Goal: Task Accomplishment & Management: Complete application form

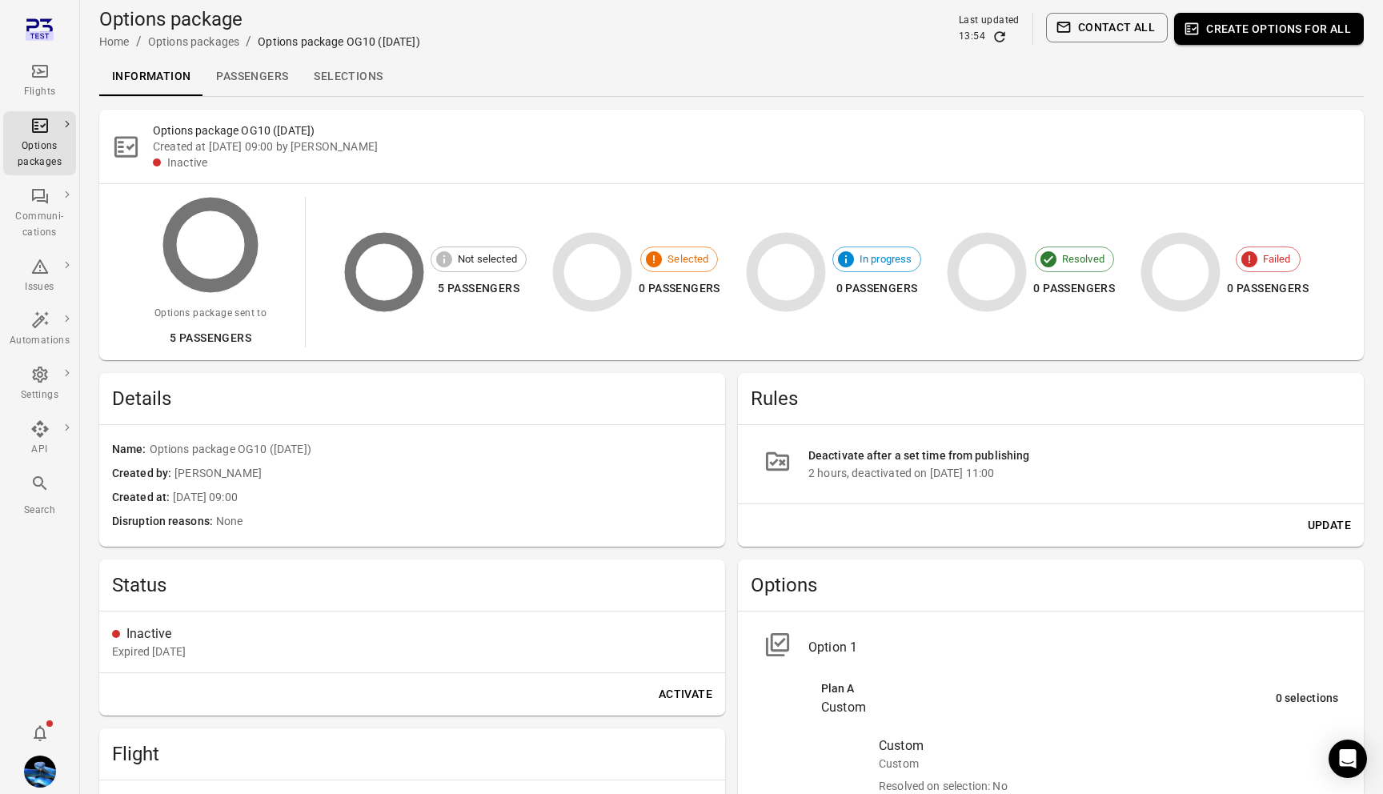
scroll to position [126, 0]
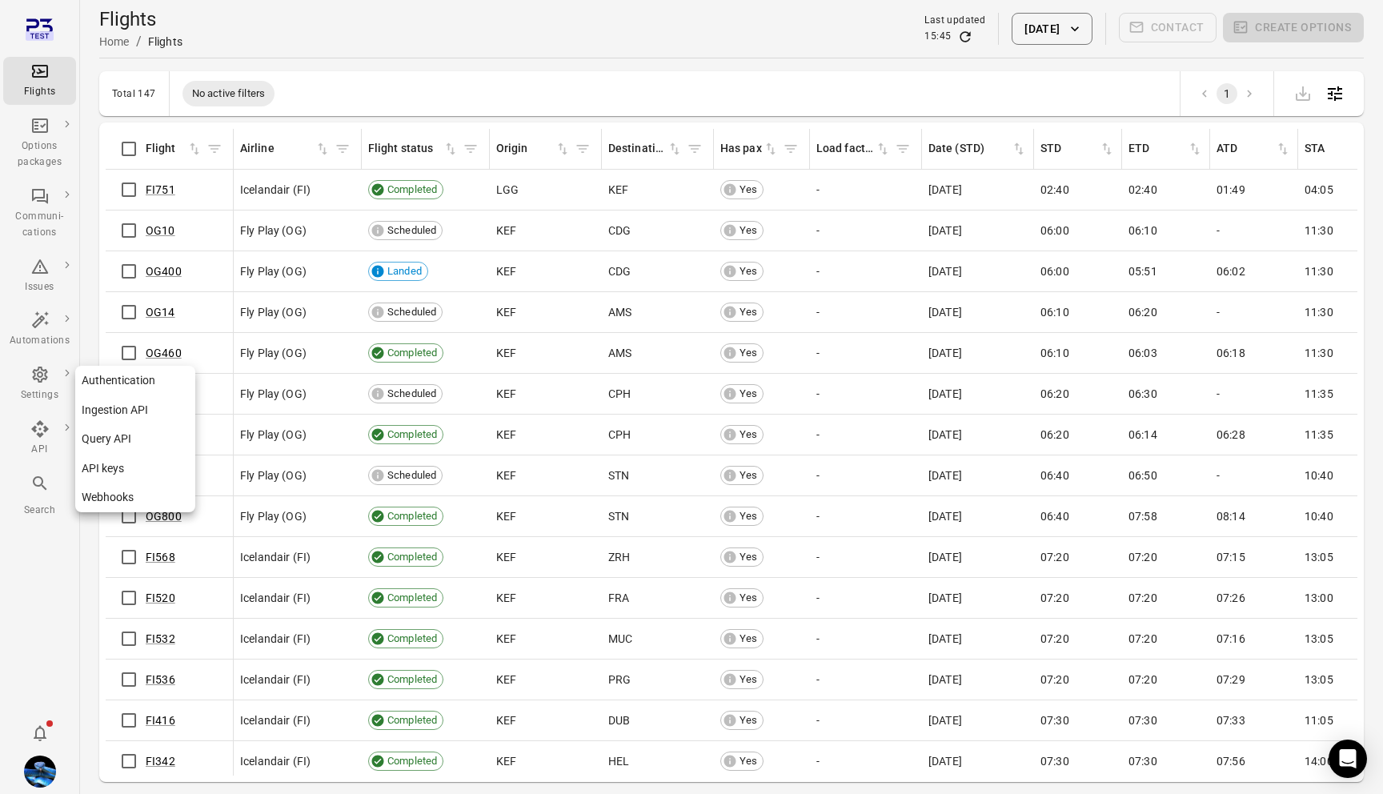
click at [124, 491] on link "Webhooks" at bounding box center [135, 497] width 120 height 30
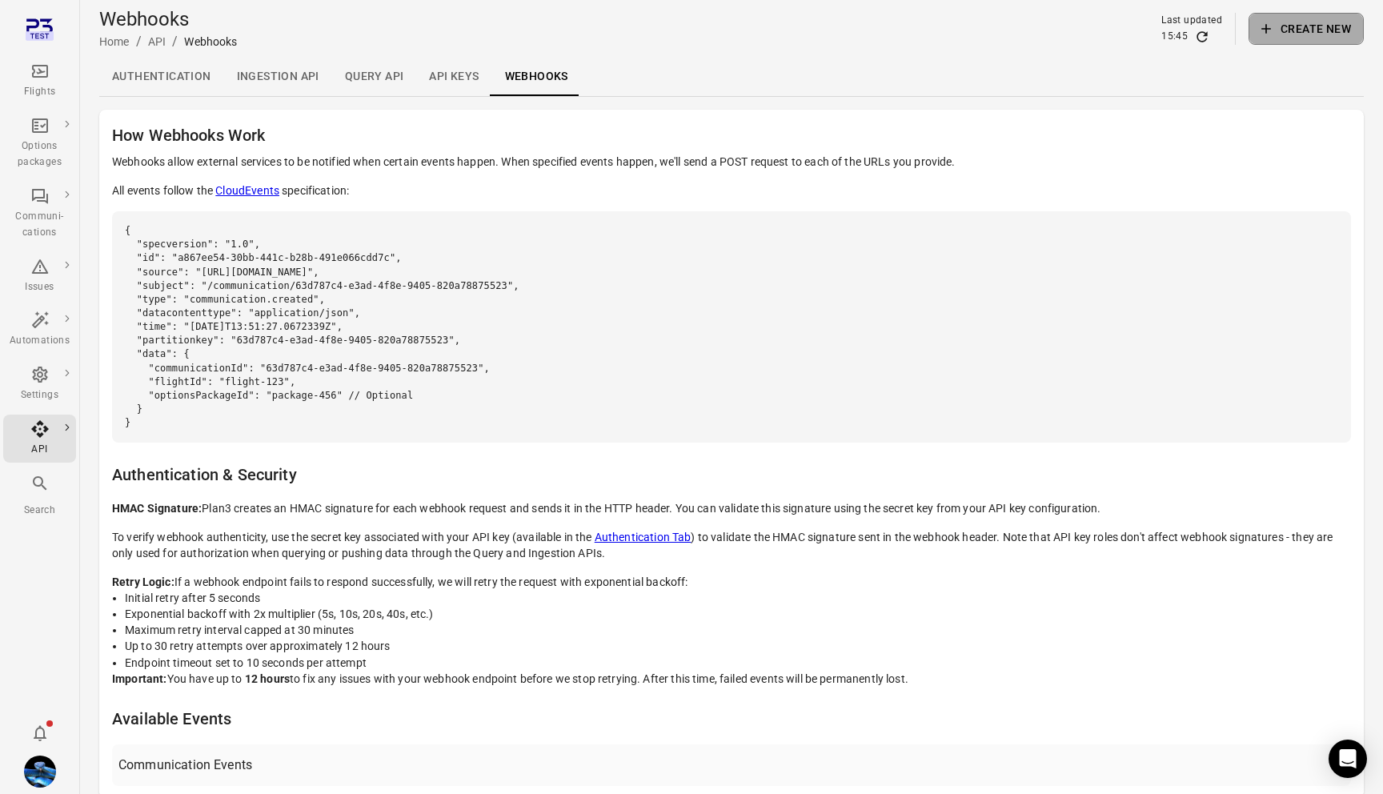
click at [1312, 32] on button "Create new" at bounding box center [1305, 29] width 115 height 32
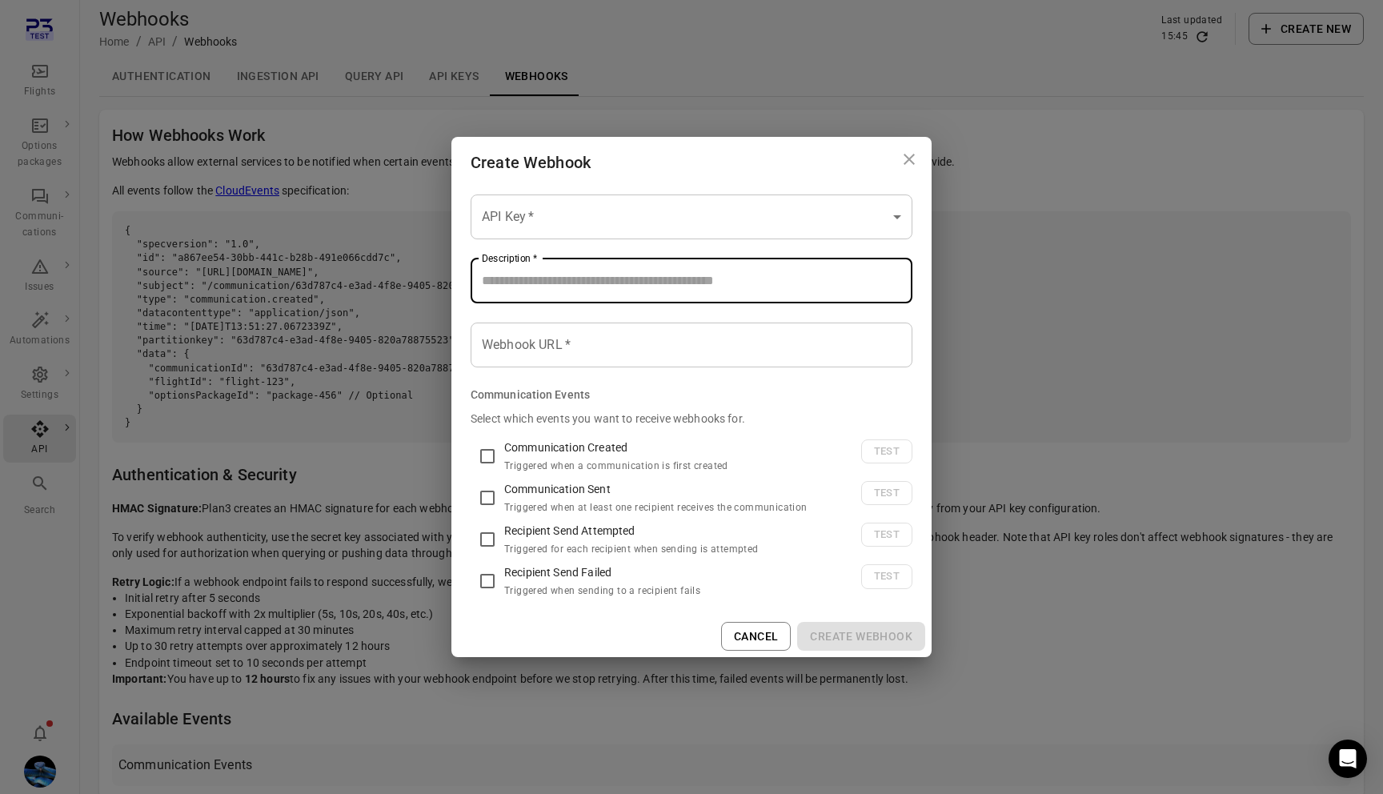
click at [626, 277] on input "Description   *" at bounding box center [691, 280] width 442 height 45
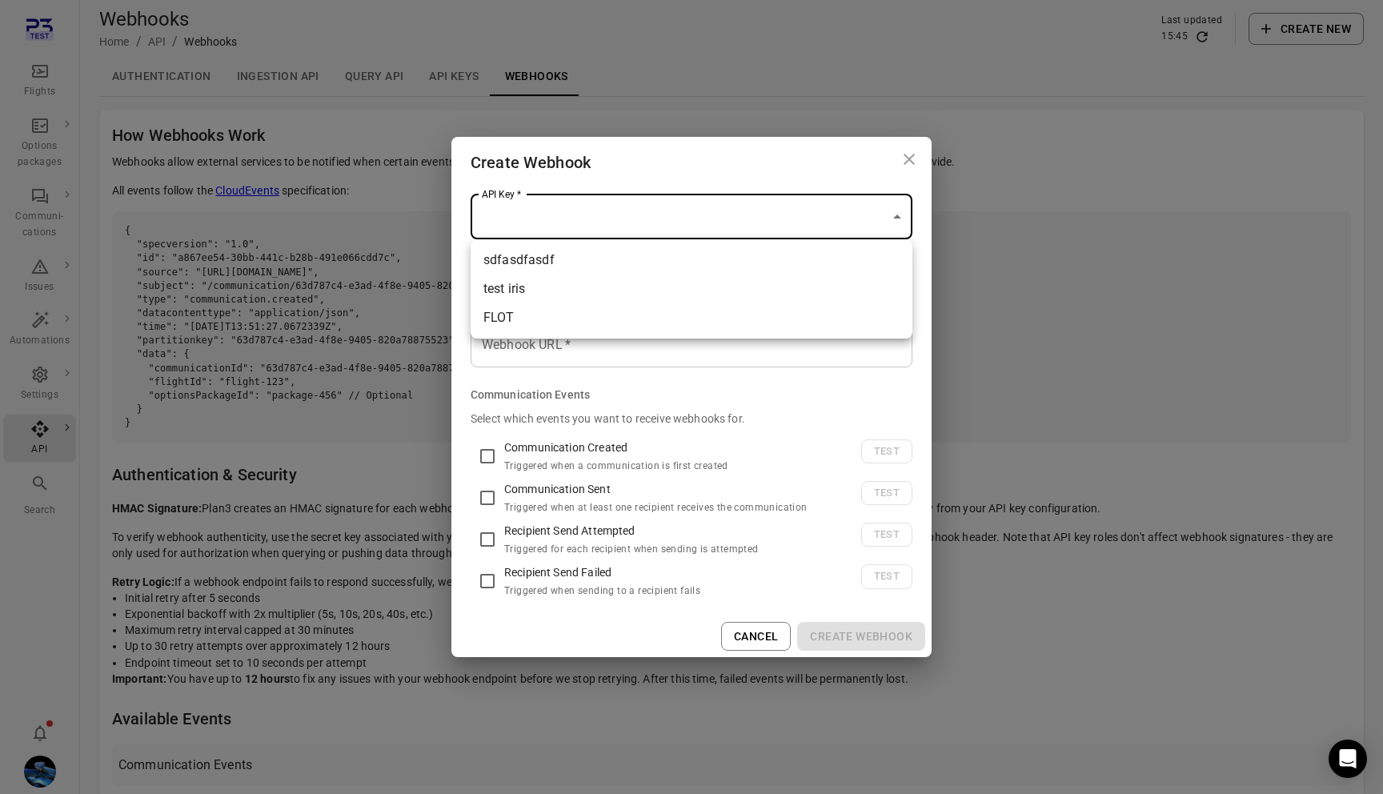
click at [627, 218] on body "Flights Options packages Communi-cations Issues Automations Settings API Search…" at bounding box center [691, 460] width 1383 height 920
click at [644, 186] on div at bounding box center [691, 397] width 1383 height 794
click at [603, 342] on input "Webhook URL   *" at bounding box center [691, 344] width 442 height 45
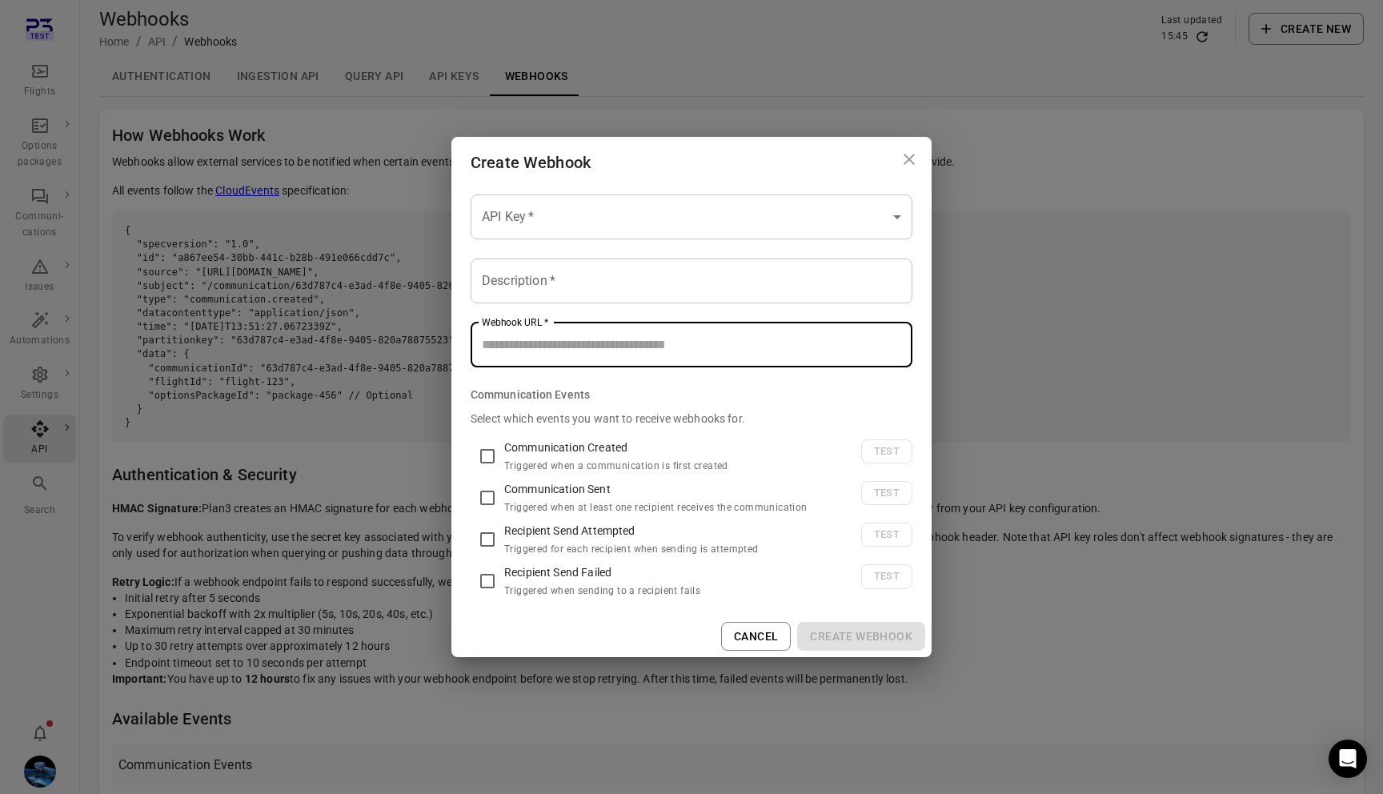
click at [607, 275] on input "Description   *" at bounding box center [691, 280] width 442 height 45
click at [603, 350] on input "Webhook URL   *" at bounding box center [691, 344] width 442 height 45
click at [695, 196] on body "Flights Options packages Communi-cations Issues Automations Settings API Search…" at bounding box center [691, 460] width 1383 height 920
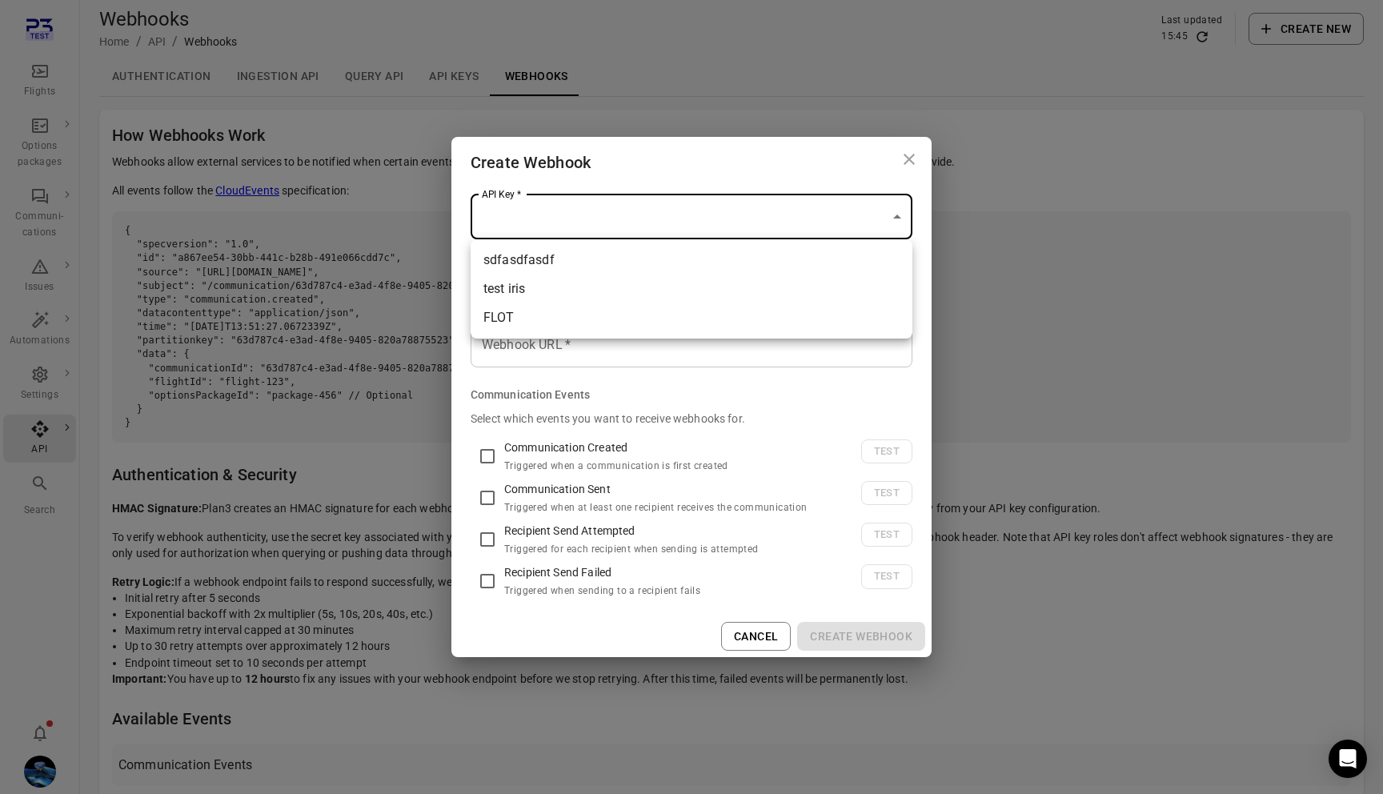
click at [711, 141] on div at bounding box center [691, 397] width 1383 height 794
click at [554, 215] on body "Flights Options packages Communi-cations Issues Automations Settings API Search…" at bounding box center [691, 460] width 1383 height 920
click at [582, 183] on div at bounding box center [691, 397] width 1383 height 794
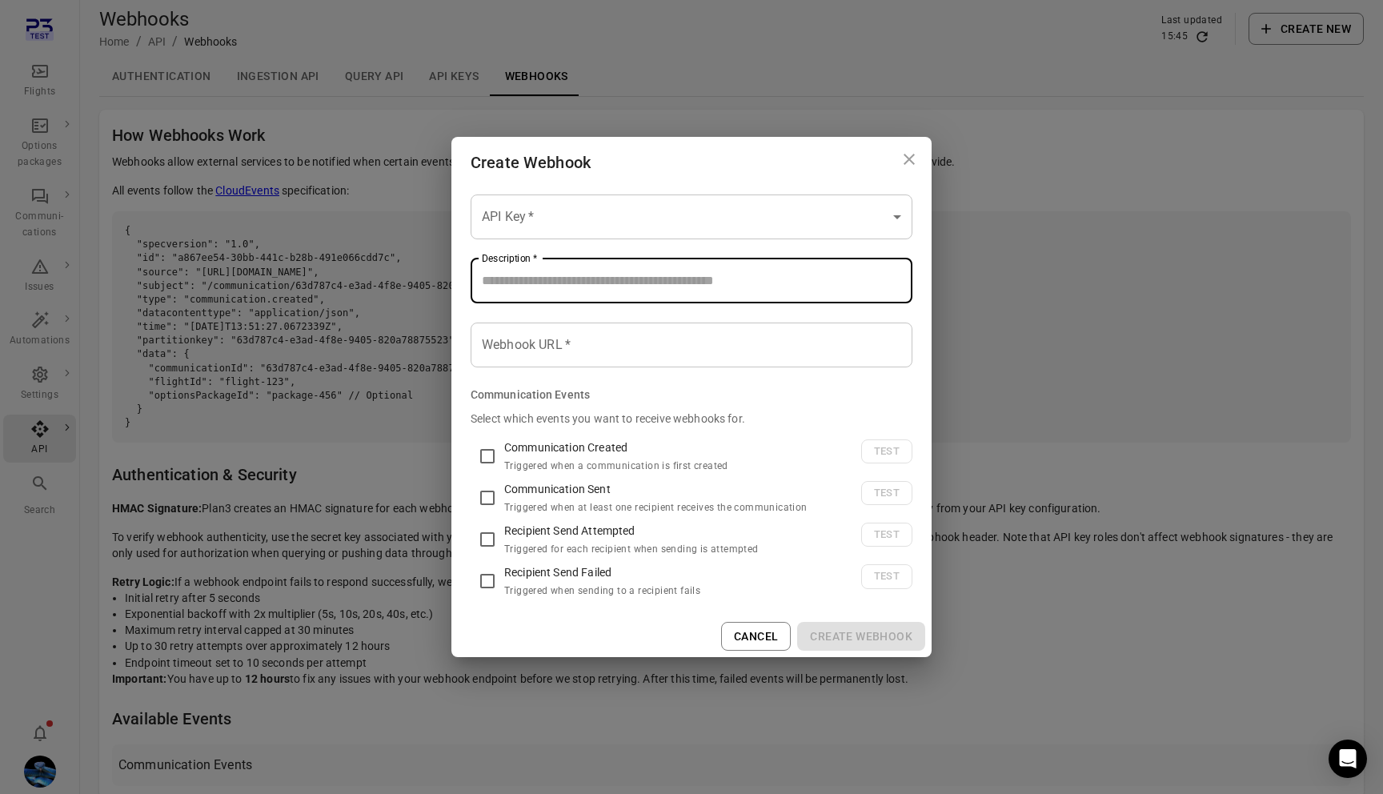
click at [572, 276] on input "Description   *" at bounding box center [691, 280] width 442 height 45
click at [628, 226] on body "Flights Options packages Communi-cations Issues Automations Settings API Search…" at bounding box center [691, 460] width 1383 height 920
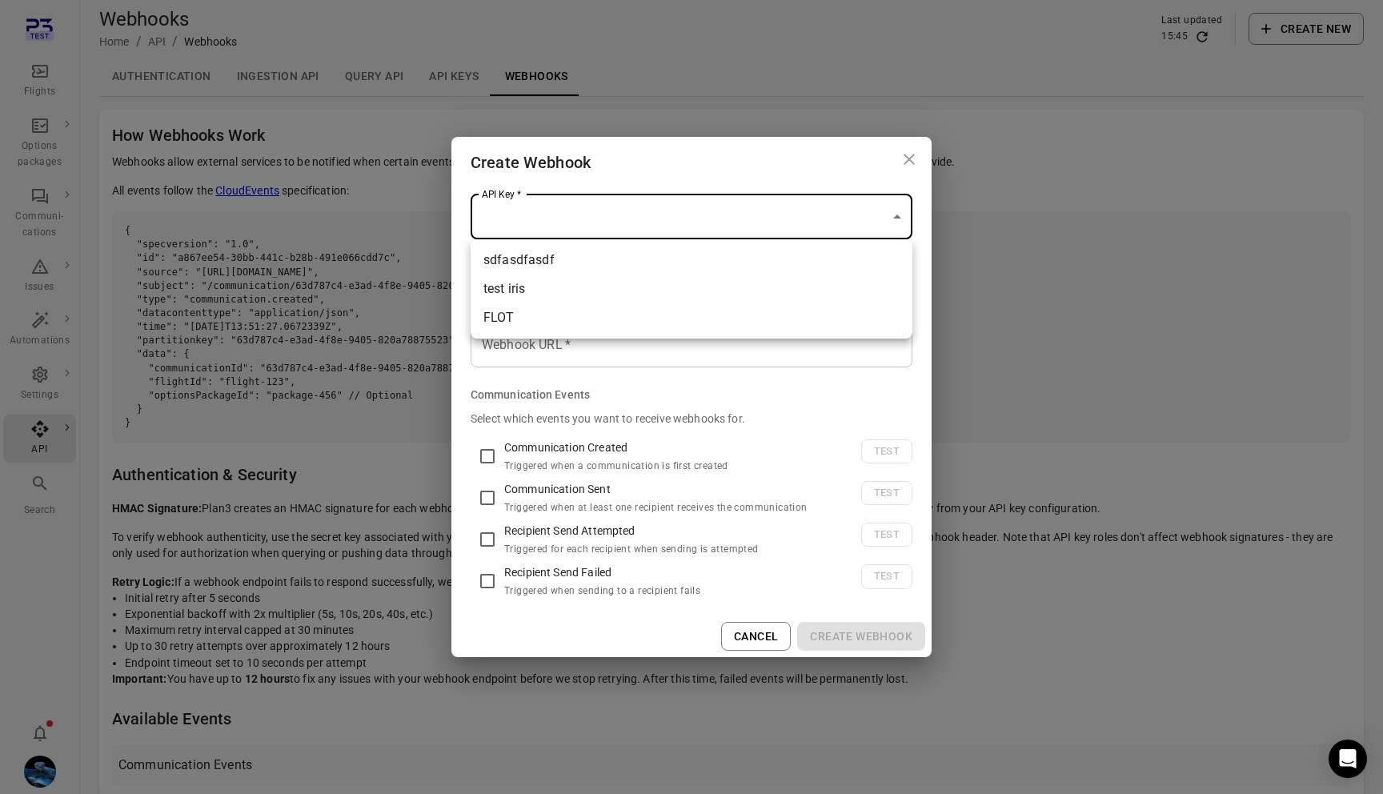
click at [647, 178] on div at bounding box center [691, 397] width 1383 height 794
click at [603, 225] on body "Flights Options packages Communi-cations Issues Automations Settings API Search…" at bounding box center [691, 460] width 1383 height 920
click at [644, 163] on div at bounding box center [691, 397] width 1383 height 794
click at [646, 225] on body "Flights Options packages Communi-cations Issues Automations Settings API Search…" at bounding box center [691, 460] width 1383 height 920
click at [753, 178] on div at bounding box center [691, 397] width 1383 height 794
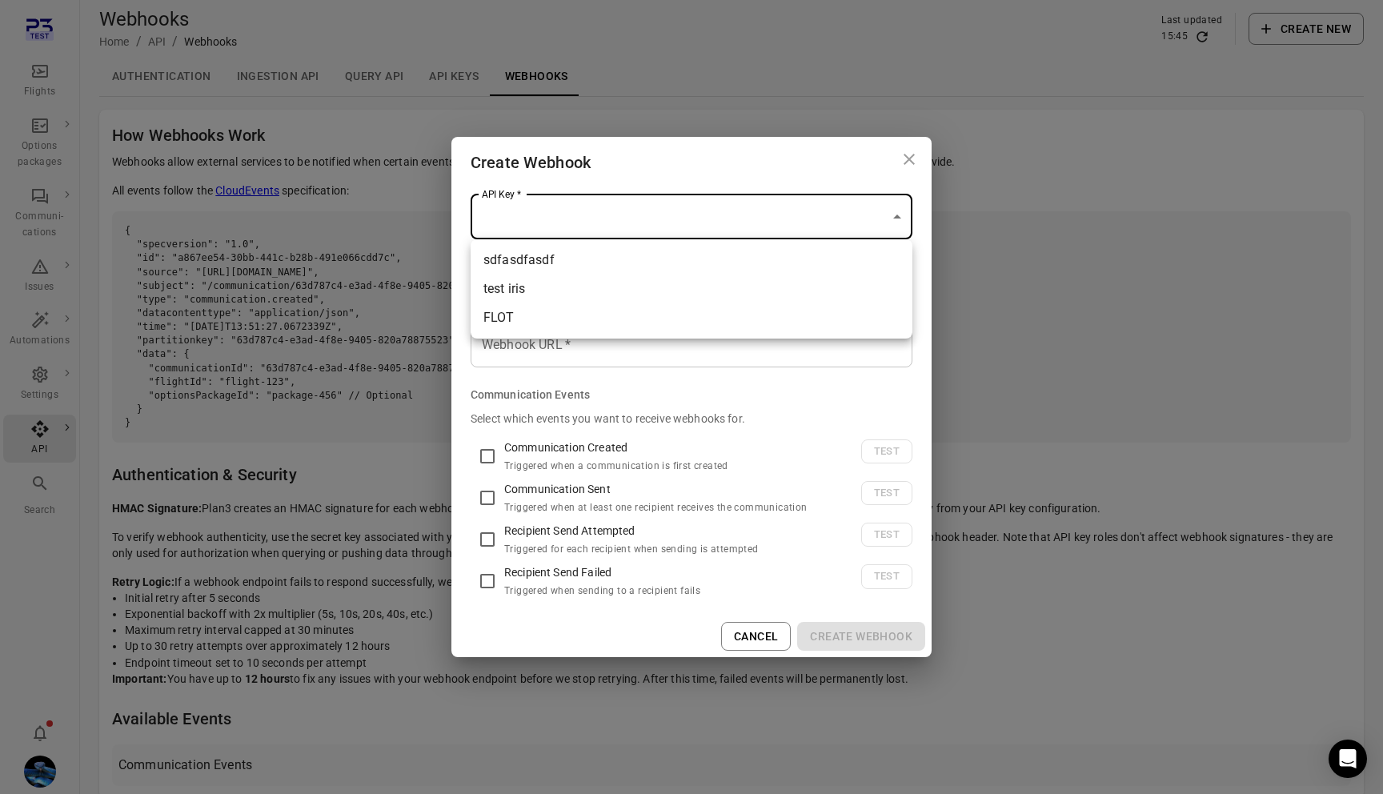
click at [651, 230] on body "Flights Options packages Communi-cations Issues Automations Settings API Search…" at bounding box center [691, 460] width 1383 height 920
click at [658, 175] on div at bounding box center [691, 397] width 1383 height 794
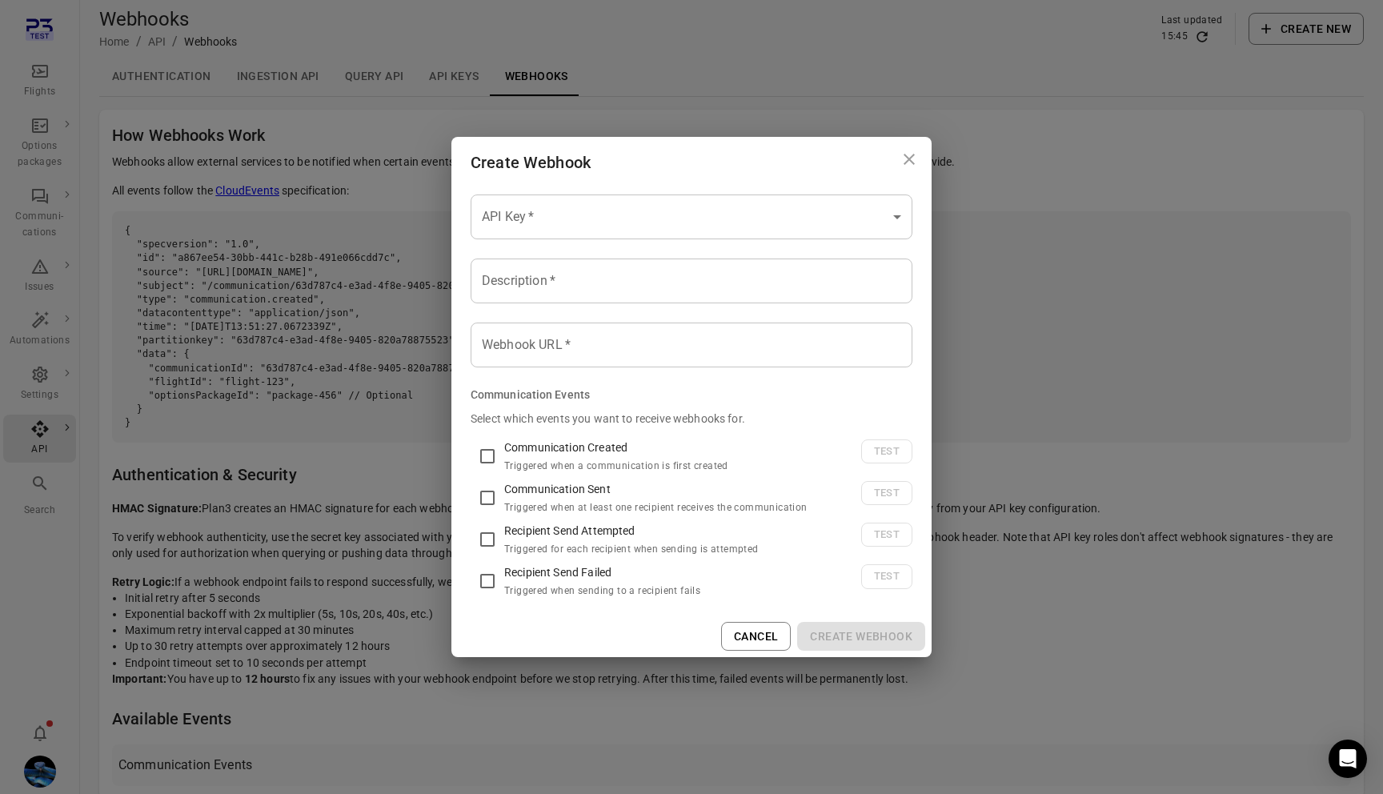
click at [658, 175] on h2 "Create Webhook" at bounding box center [691, 162] width 480 height 51
click at [639, 226] on body "Flights Options packages Communi-cations Issues Automations Settings API Search…" at bounding box center [691, 460] width 1383 height 920
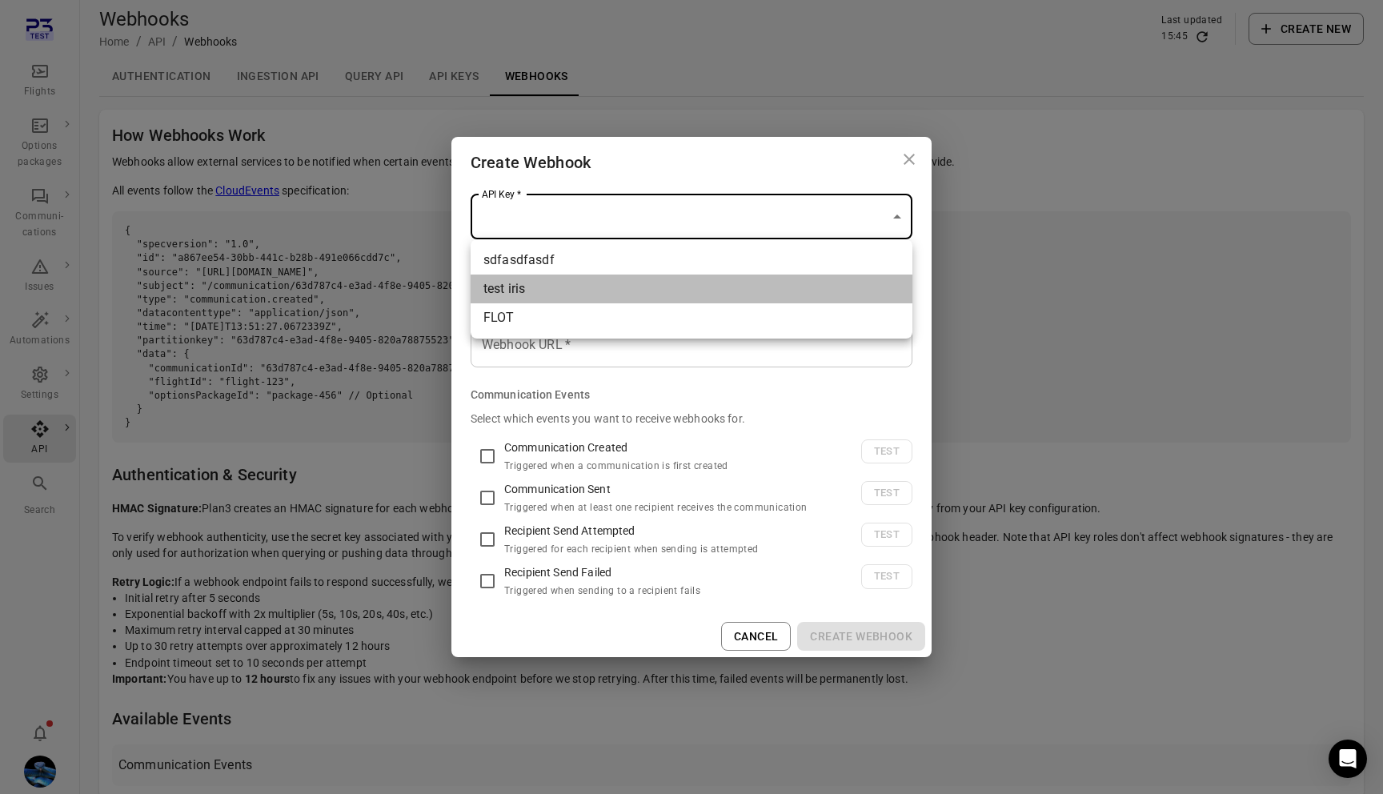
click at [607, 275] on li "test iris" at bounding box center [691, 288] width 442 height 29
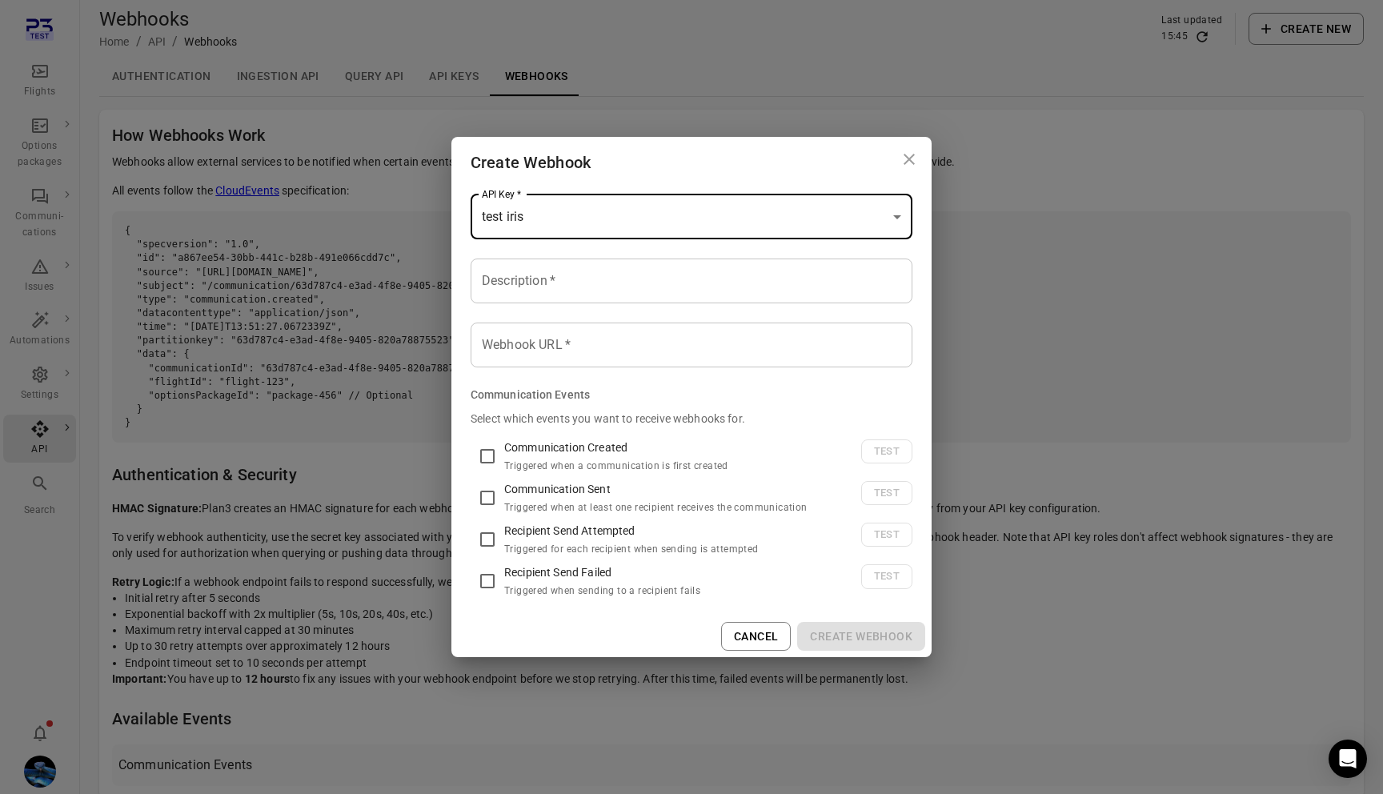
click at [631, 219] on body "Flights Options packages Communi-cations Issues Automations Settings API Search…" at bounding box center [691, 460] width 1383 height 920
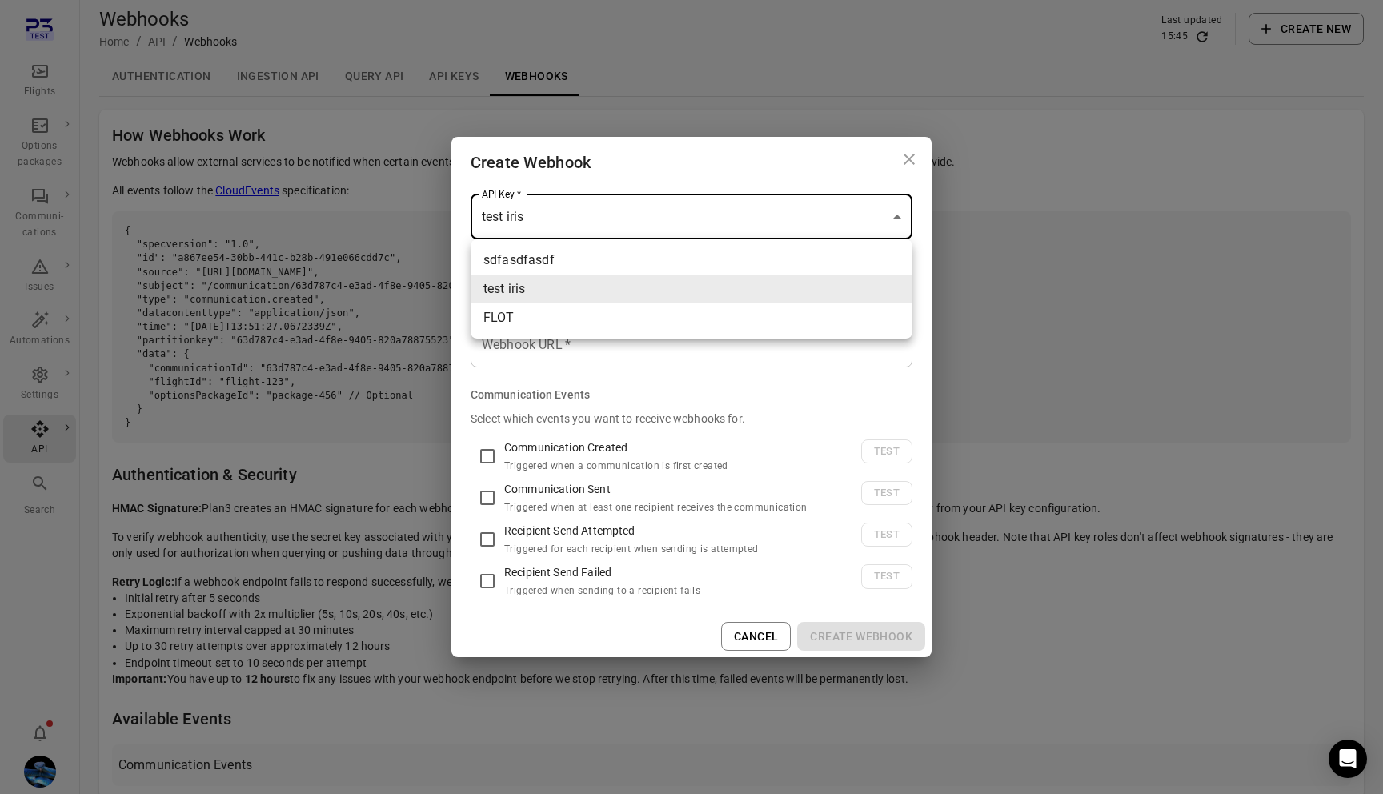
click at [616, 318] on li "FLOT" at bounding box center [691, 317] width 442 height 29
type input "**********"
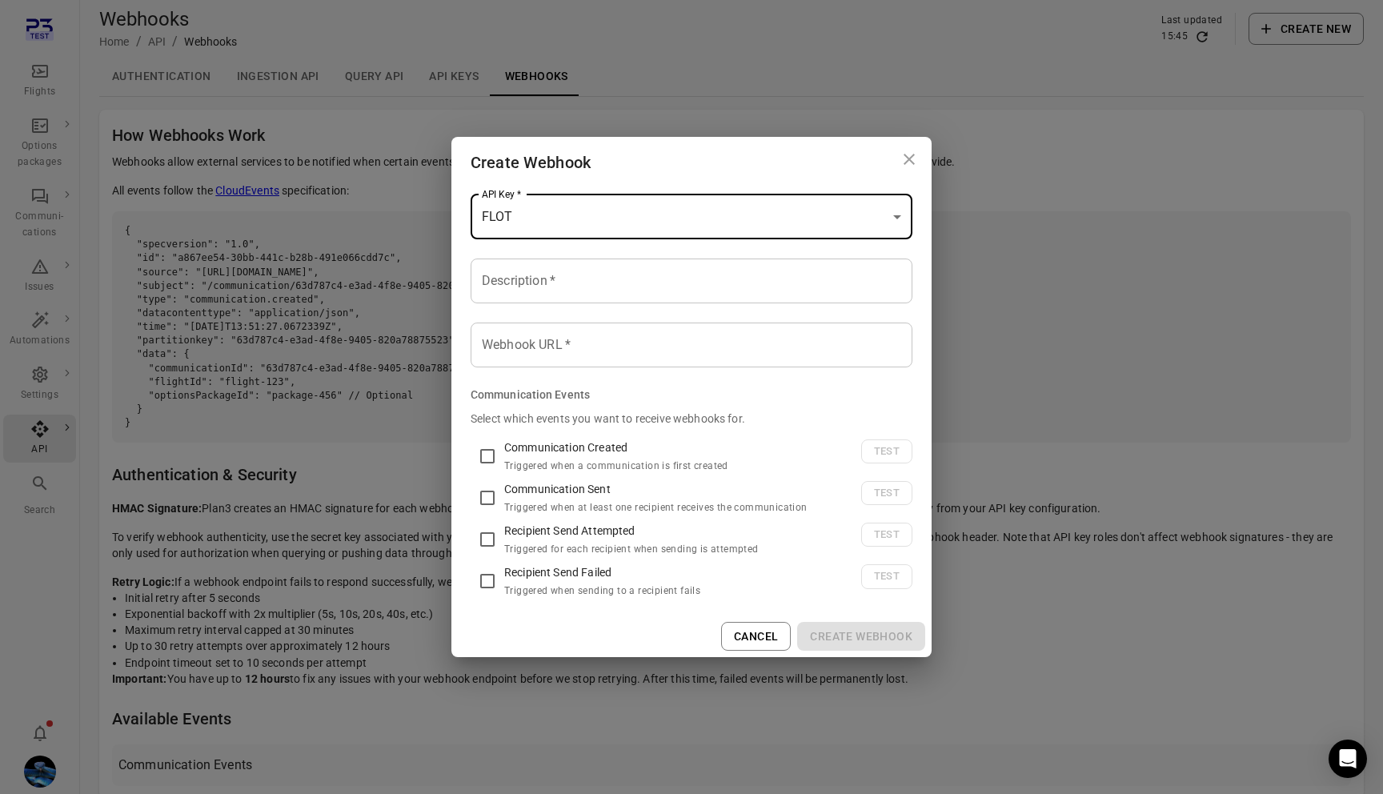
click at [664, 186] on h2 "Create Webhook" at bounding box center [691, 162] width 480 height 51
click at [827, 630] on div "Cancel Create Webhook" at bounding box center [691, 636] width 480 height 42
click at [533, 266] on div "Description   * Description   *" at bounding box center [691, 280] width 442 height 45
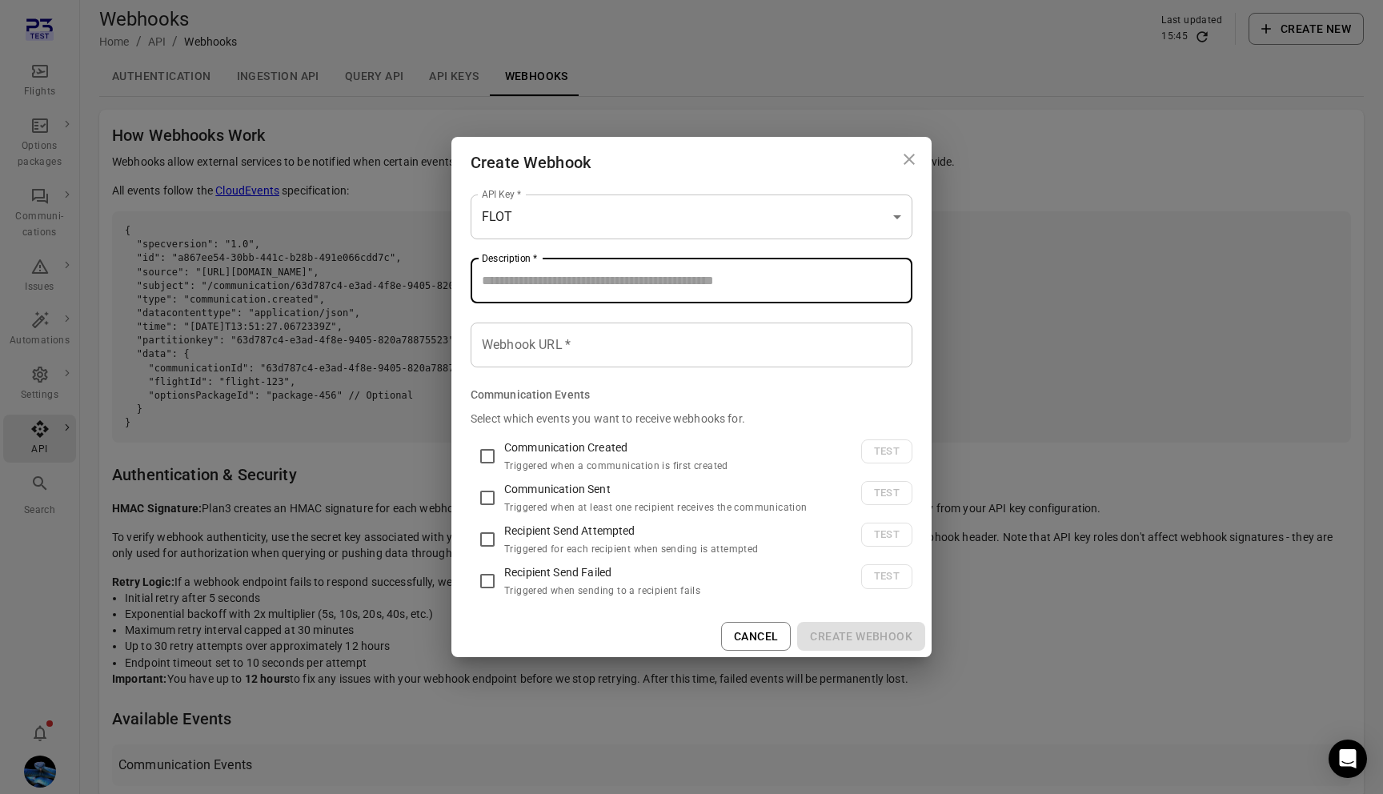
click at [536, 362] on input "Webhook URL   *" at bounding box center [691, 344] width 442 height 45
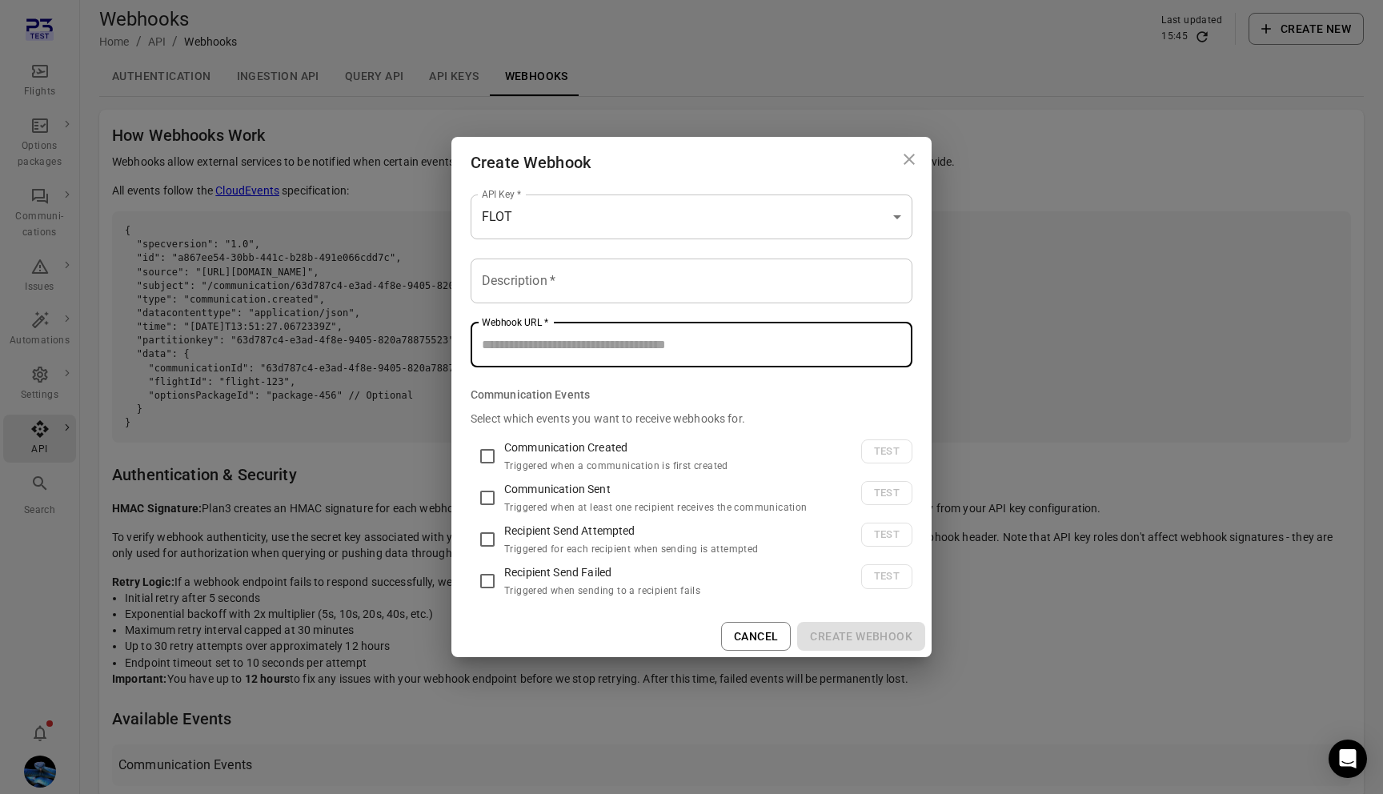
click at [623, 322] on div "**********" at bounding box center [691, 393] width 442 height 411
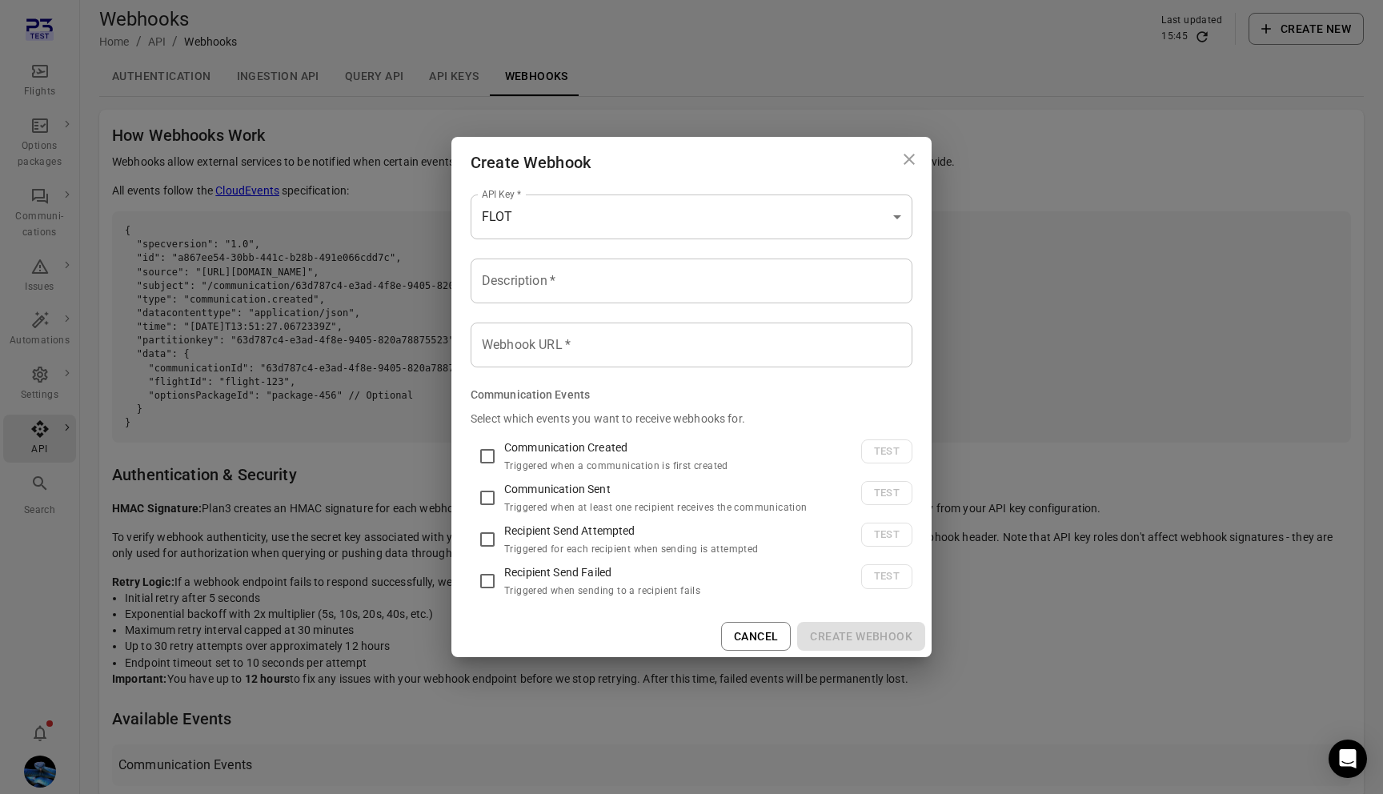
click at [621, 354] on input "Webhook URL   *" at bounding box center [691, 344] width 442 height 45
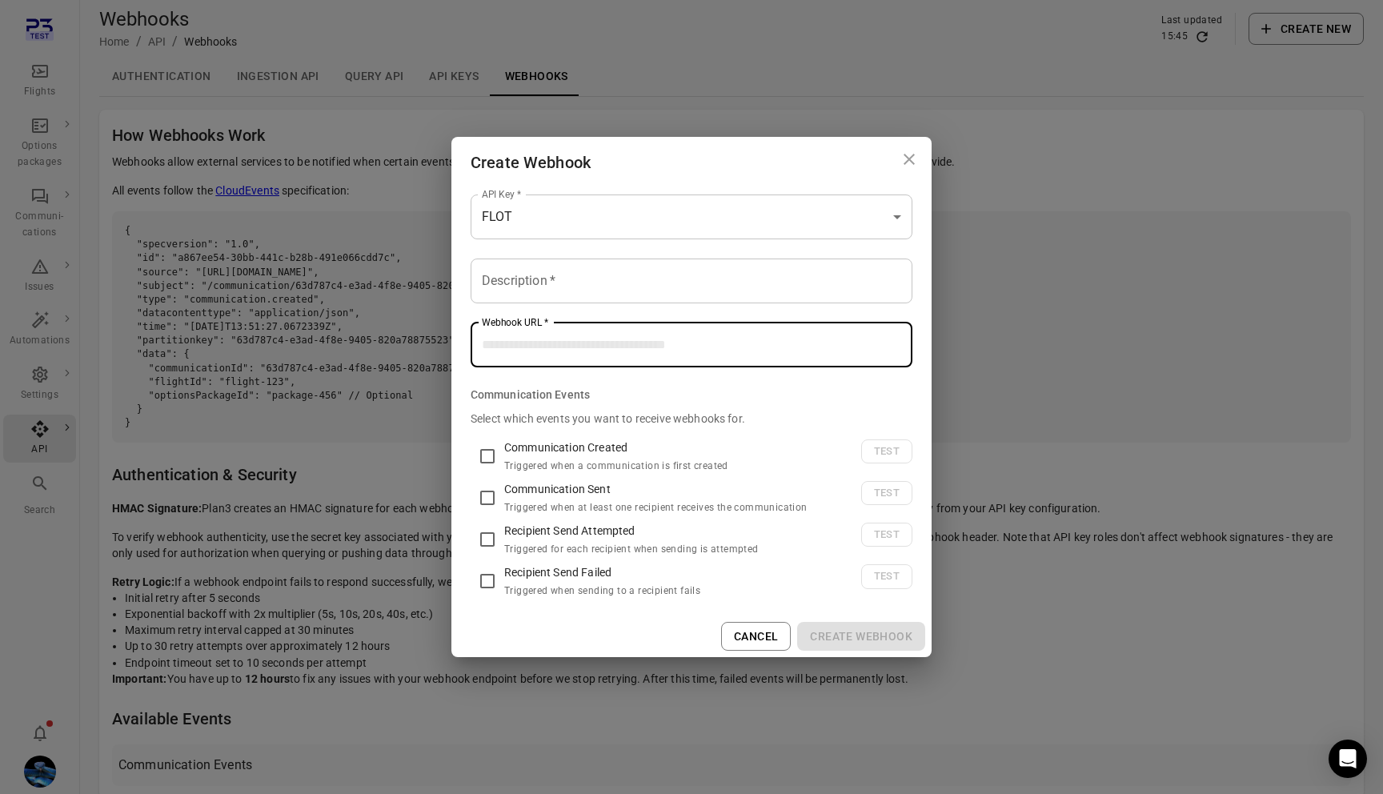
type input "*"
click at [548, 395] on h6 "Communication Events" at bounding box center [529, 395] width 119 height 18
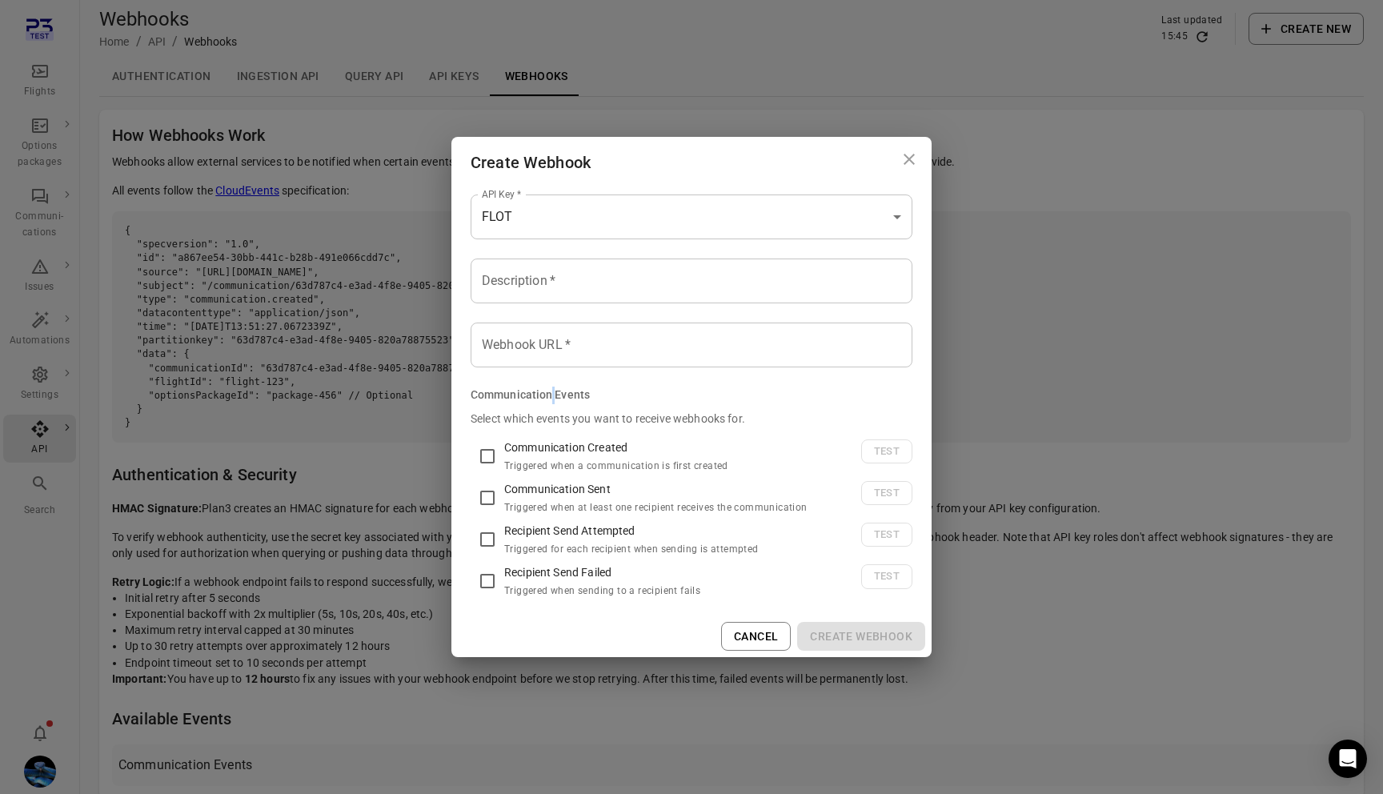
click at [548, 395] on h6 "Communication Events" at bounding box center [529, 395] width 119 height 18
click at [548, 417] on p "Select which events you want to receive webhooks for." at bounding box center [691, 418] width 442 height 16
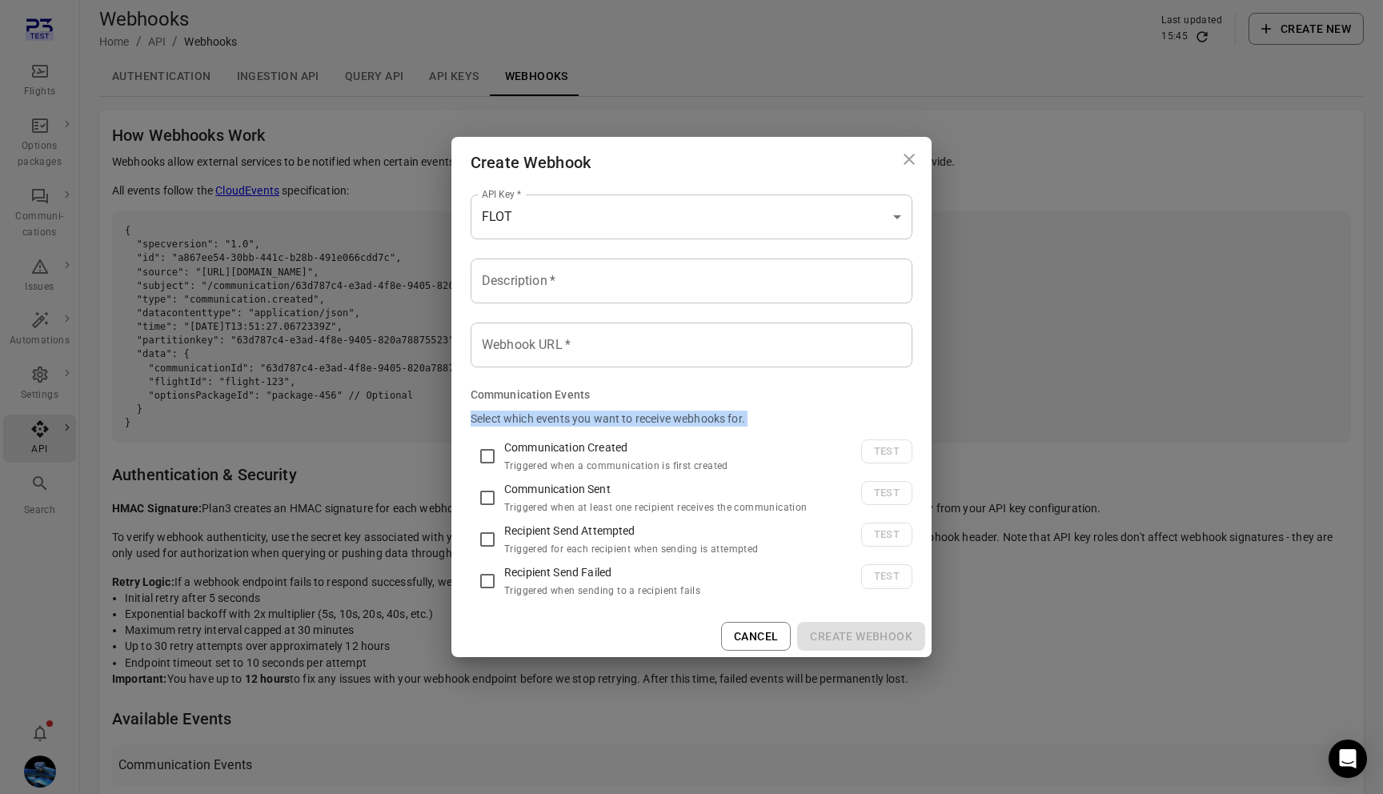
click at [582, 417] on p "Select which events you want to receive webhooks for." at bounding box center [691, 418] width 442 height 16
